Goal: Task Accomplishment & Management: Use online tool/utility

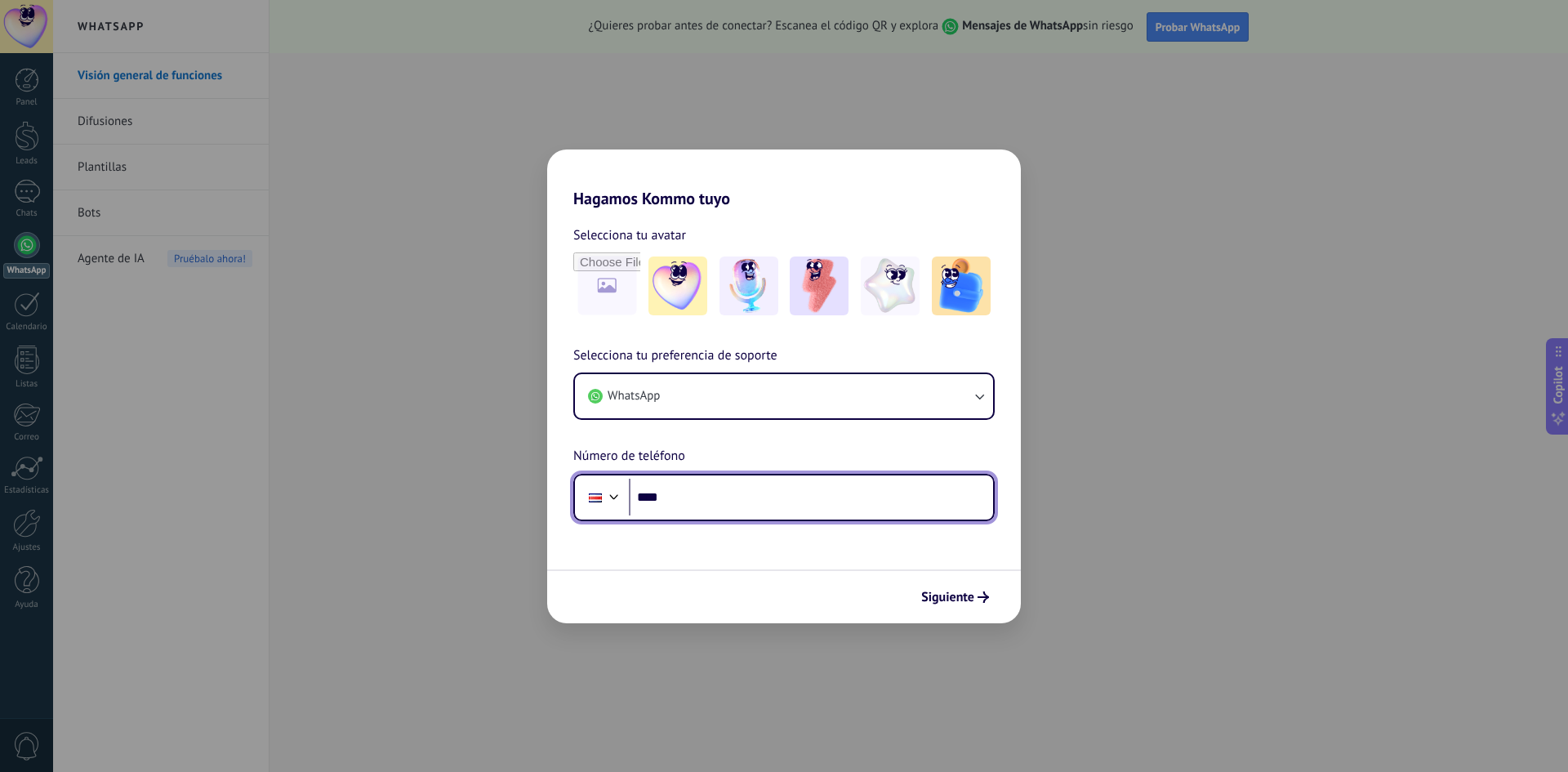
click at [772, 500] on input "****" at bounding box center [811, 497] width 365 height 37
type input "**********"
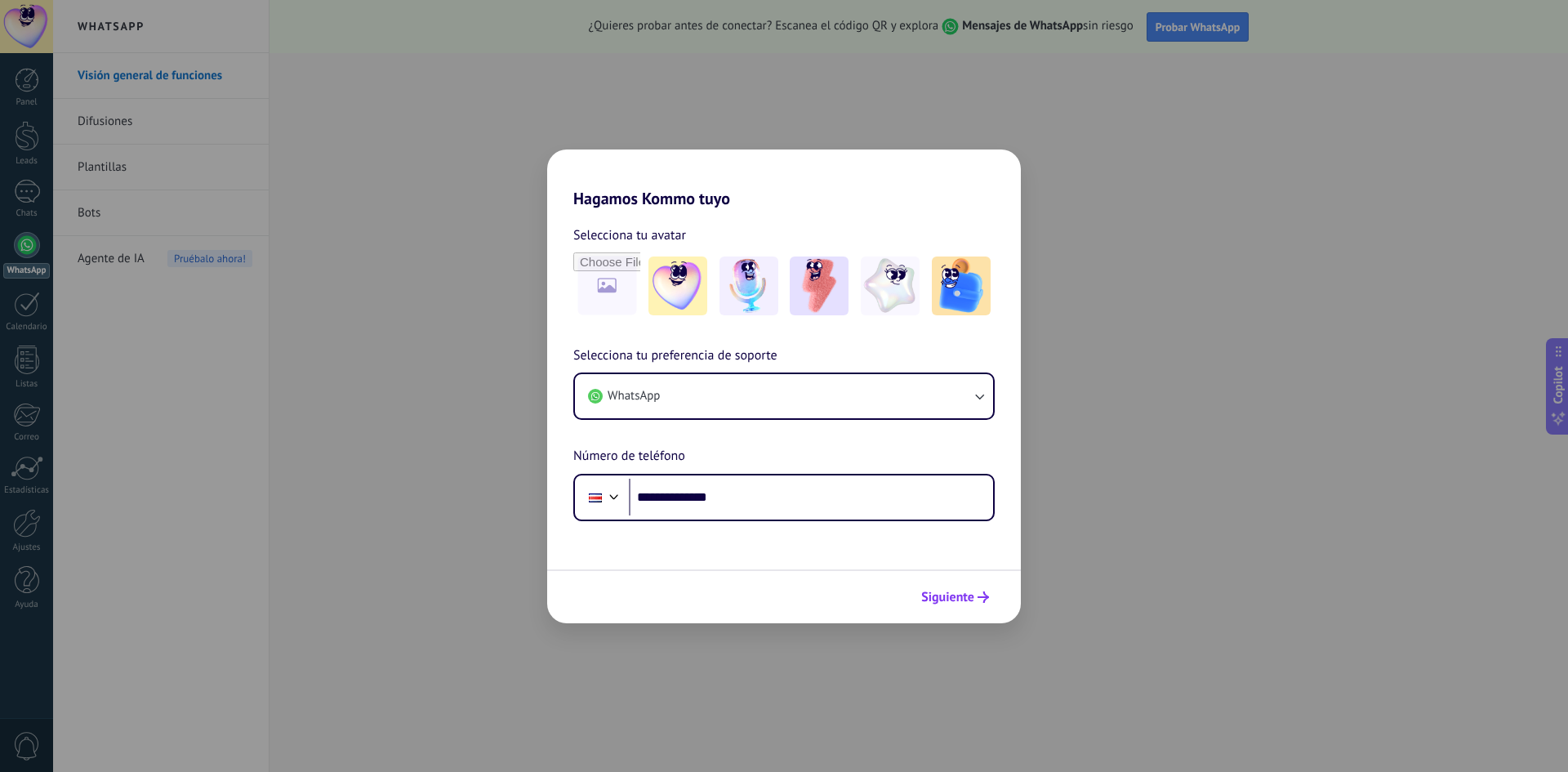
click at [943, 596] on span "Siguiente" at bounding box center [947, 597] width 53 height 11
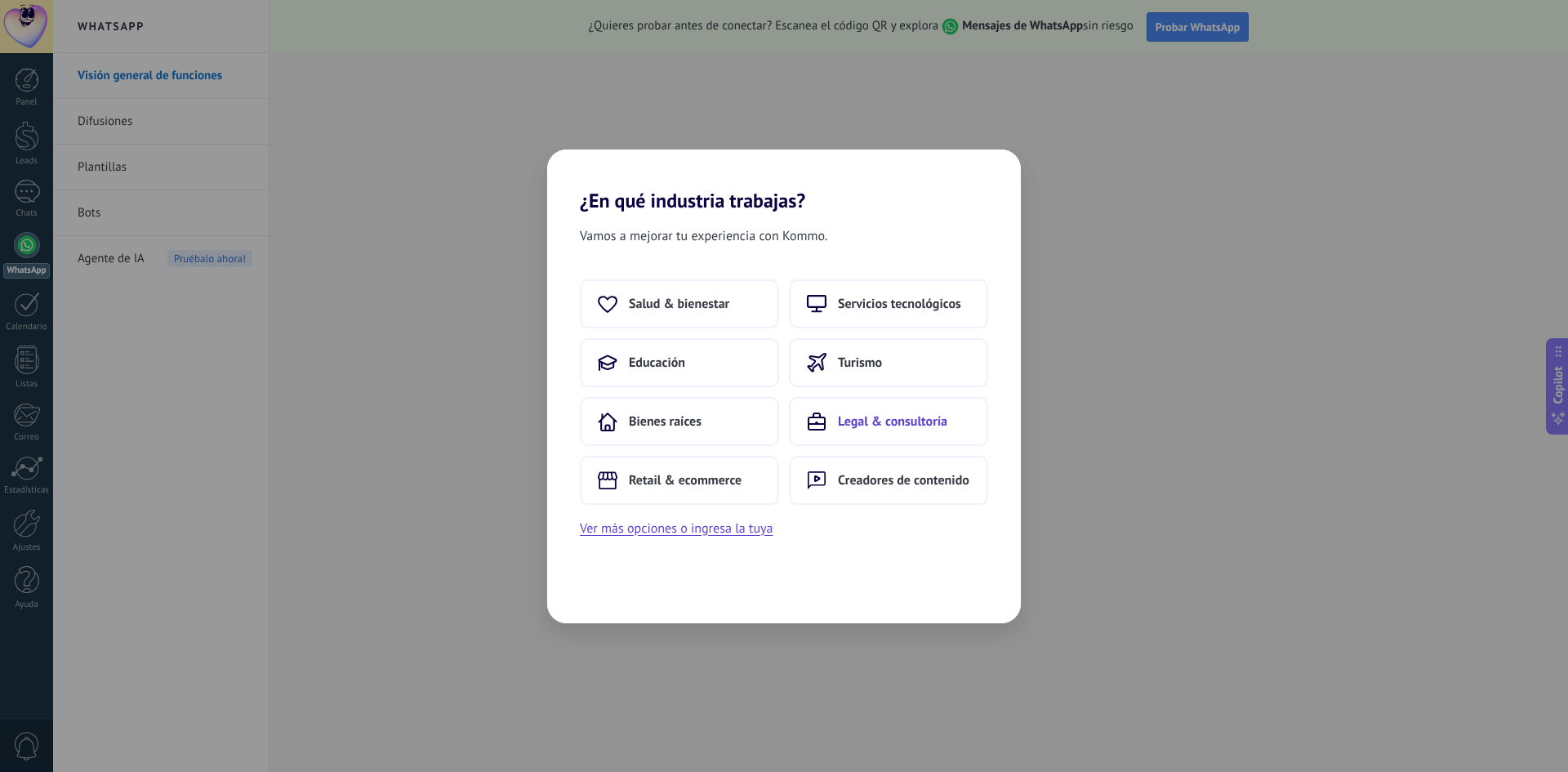
click at [841, 426] on span "Legal & consultoría" at bounding box center [893, 421] width 109 height 16
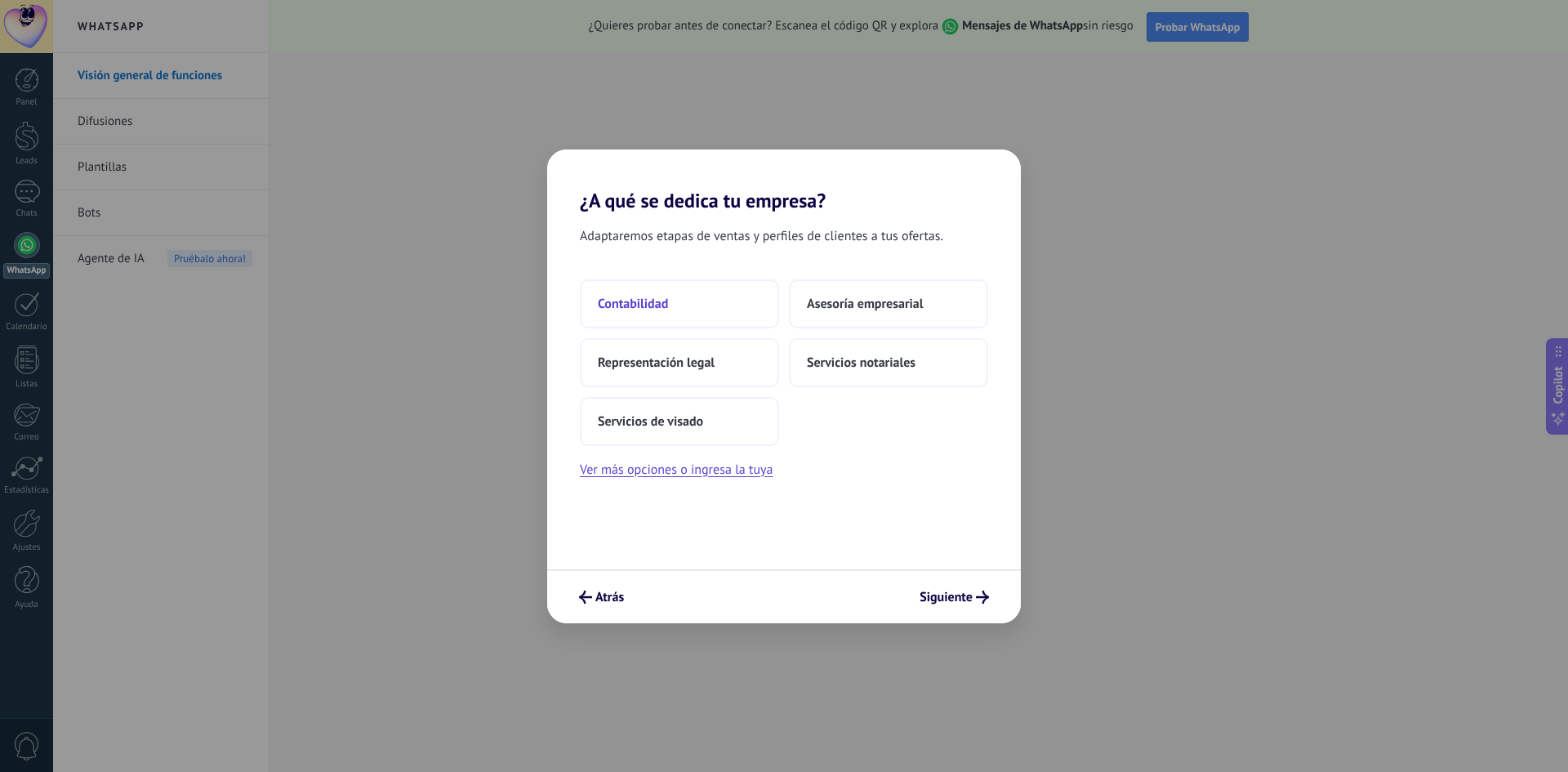
click at [656, 316] on button "Contabilidad" at bounding box center [680, 304] width 200 height 49
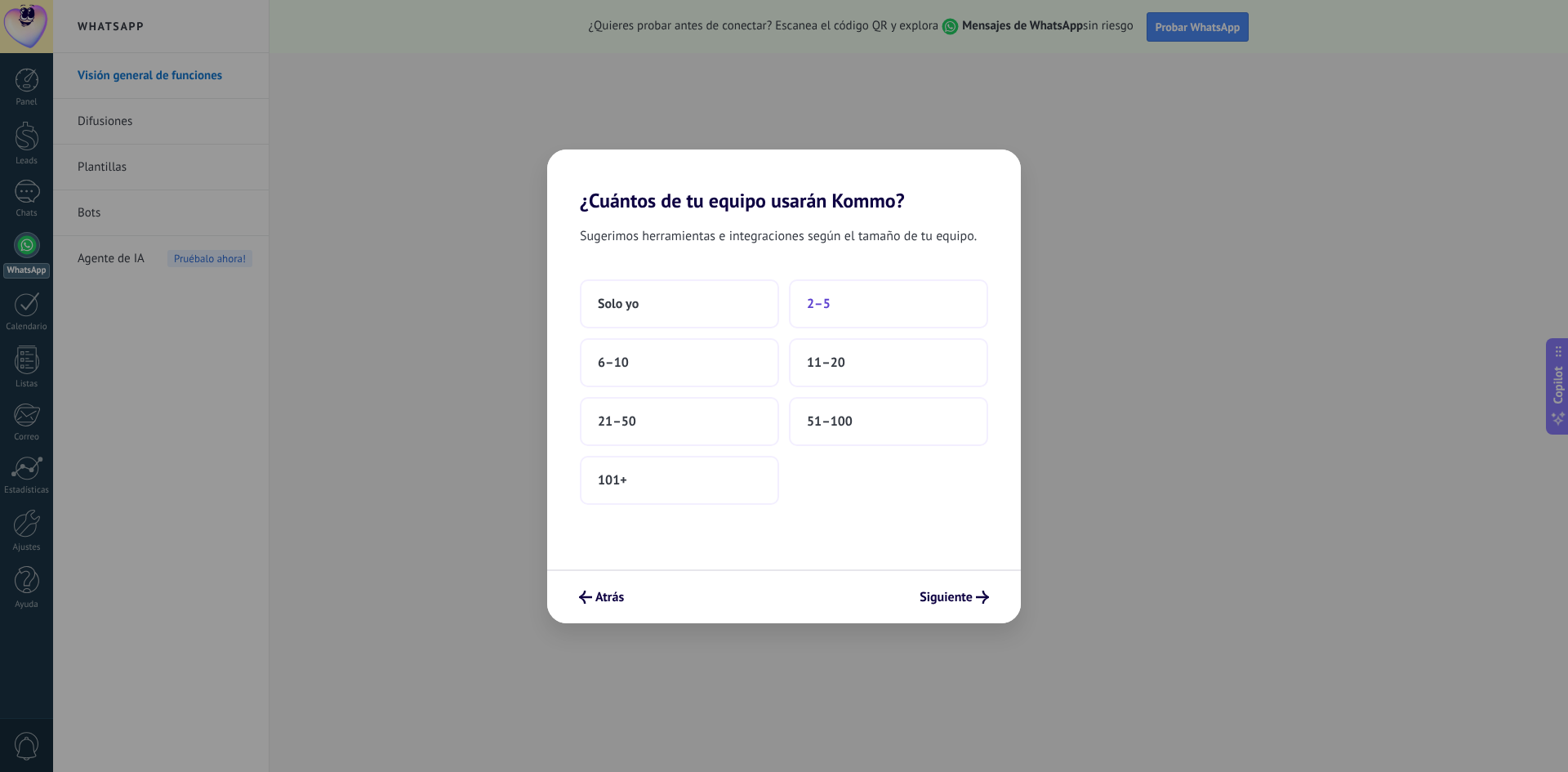
click at [872, 302] on button "2–5" at bounding box center [889, 304] width 200 height 49
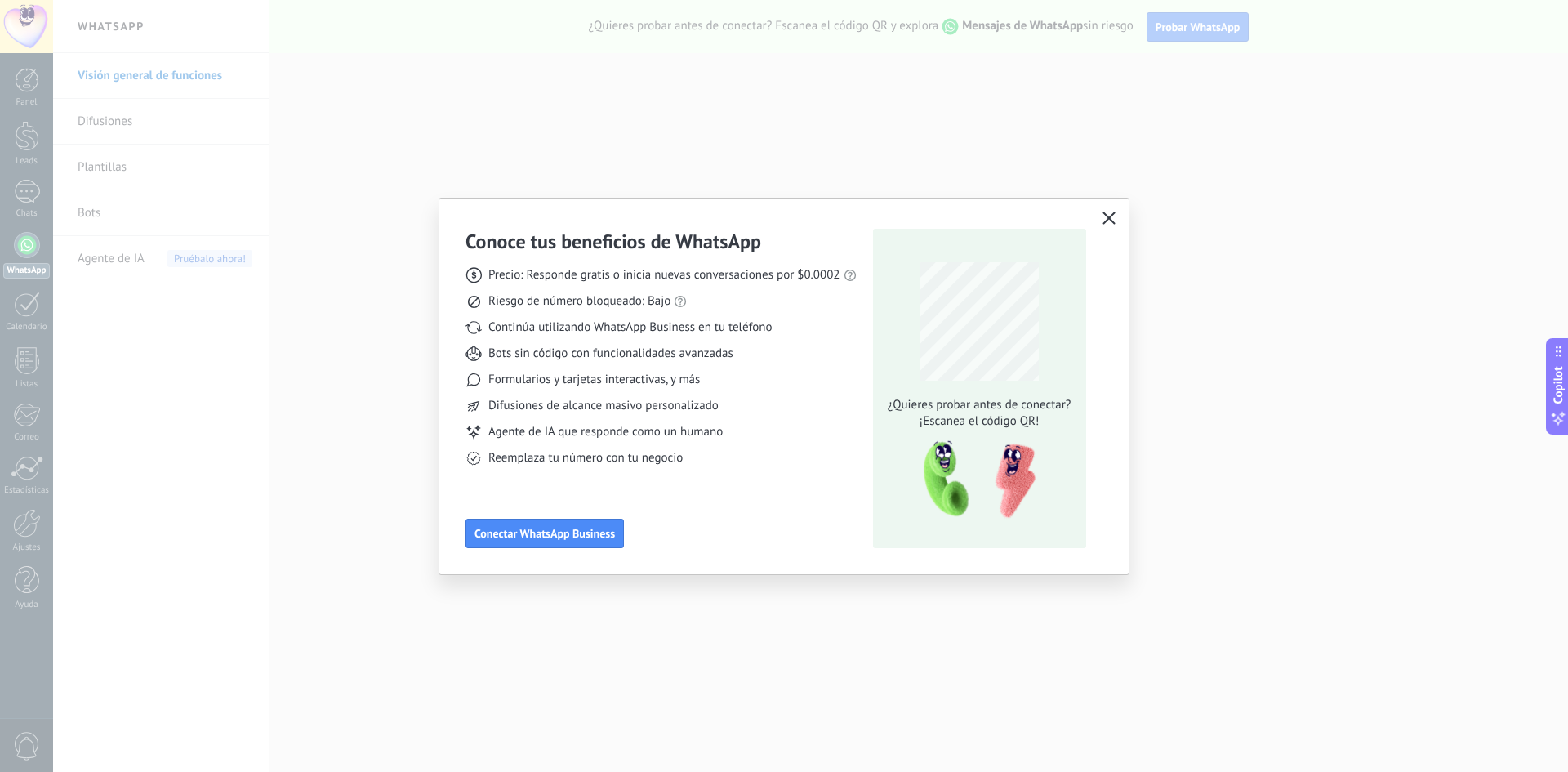
click at [1117, 211] on button "button" at bounding box center [1109, 219] width 21 height 23
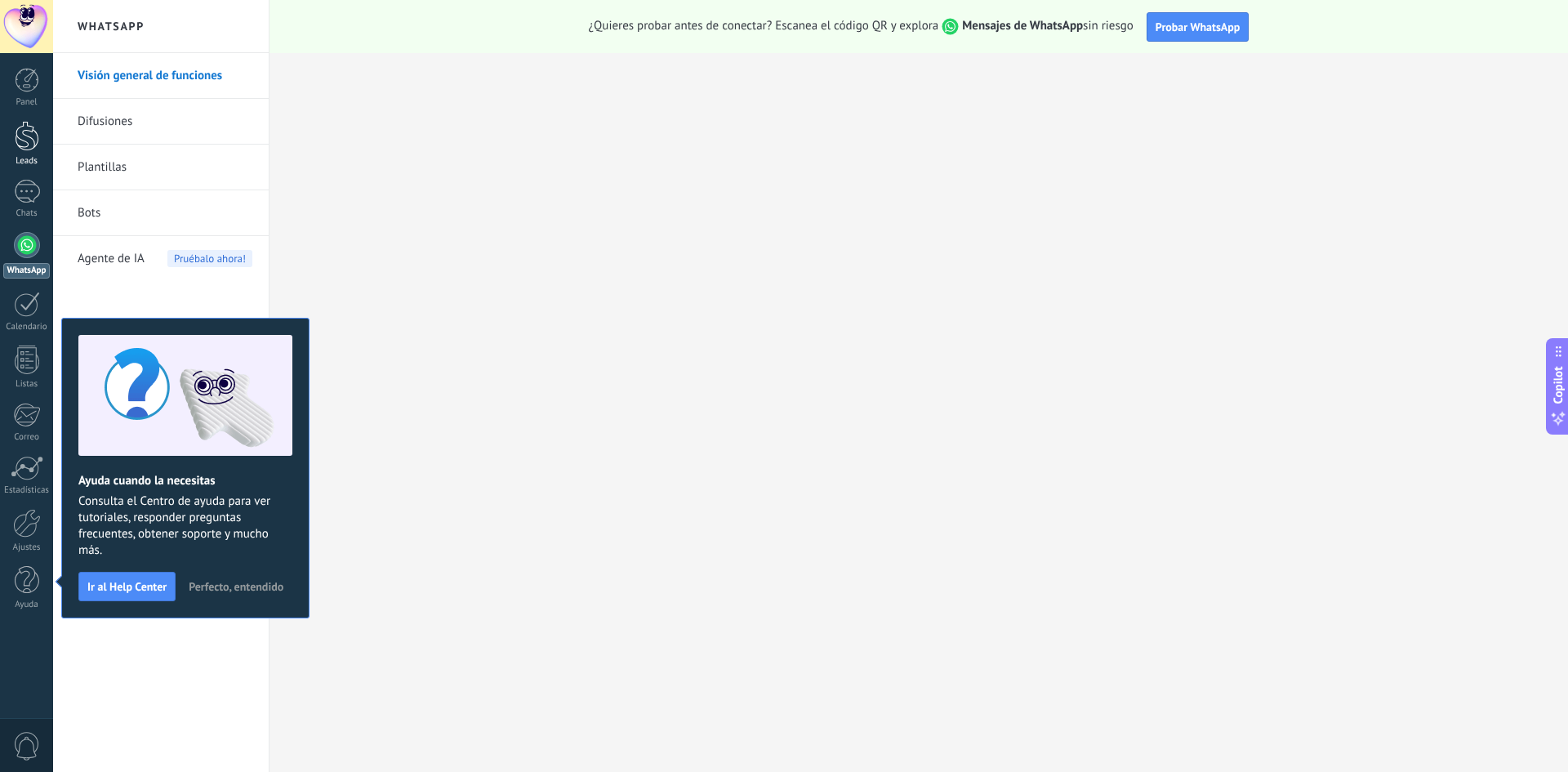
click at [30, 125] on div at bounding box center [27, 135] width 24 height 30
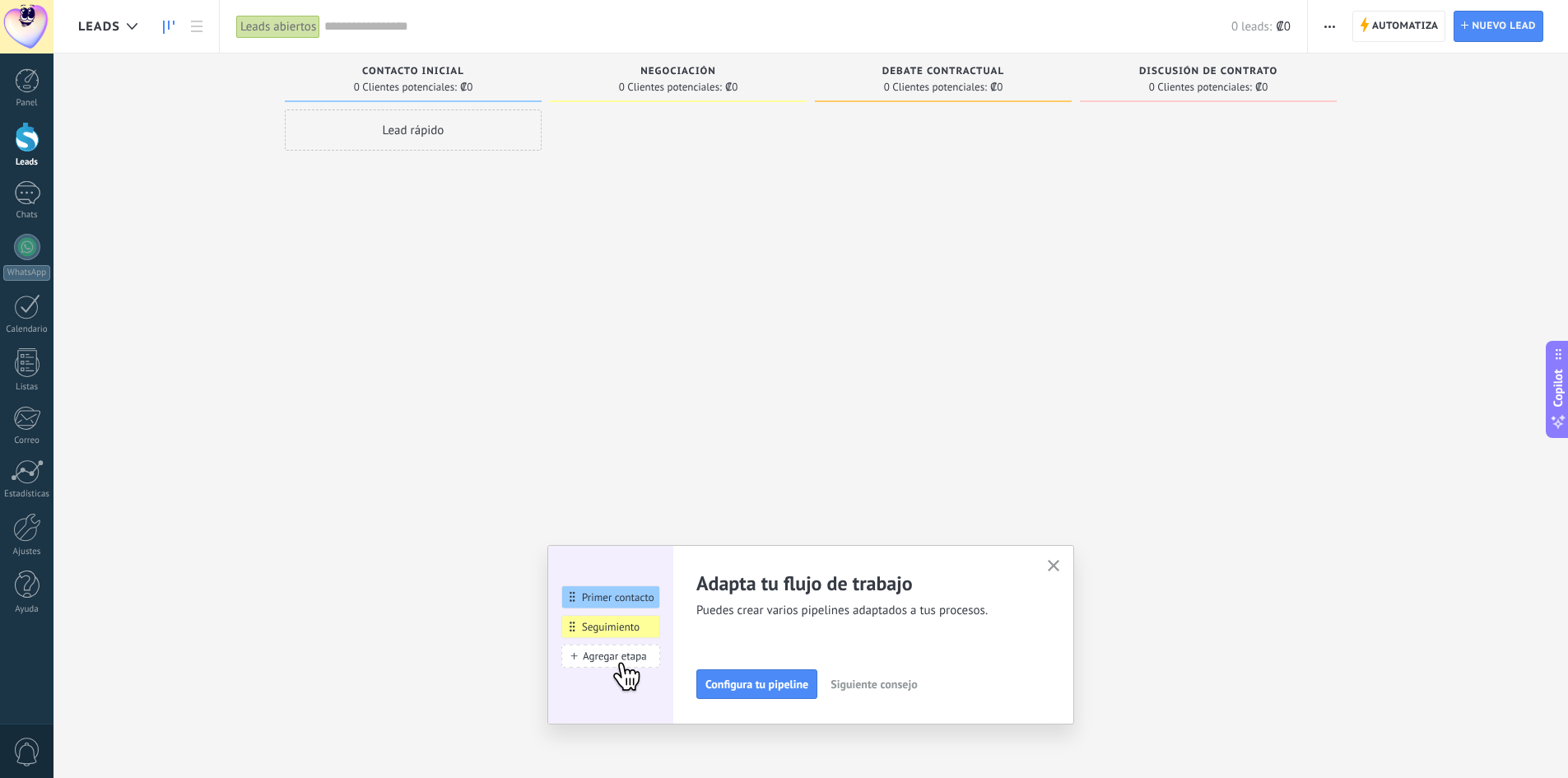
drag, startPoint x: 443, startPoint y: 132, endPoint x: 724, endPoint y: 188, distance: 286.5
click at [724, 188] on div "Leads Entrantes Solicitudes: [PHONE_NUMBER] Contacto inicial 0 Clientes potenci…" at bounding box center [822, 363] width 1490 height 620
click at [30, 206] on link "Chats" at bounding box center [26, 200] width 53 height 39
